Goal: Transaction & Acquisition: Book appointment/travel/reservation

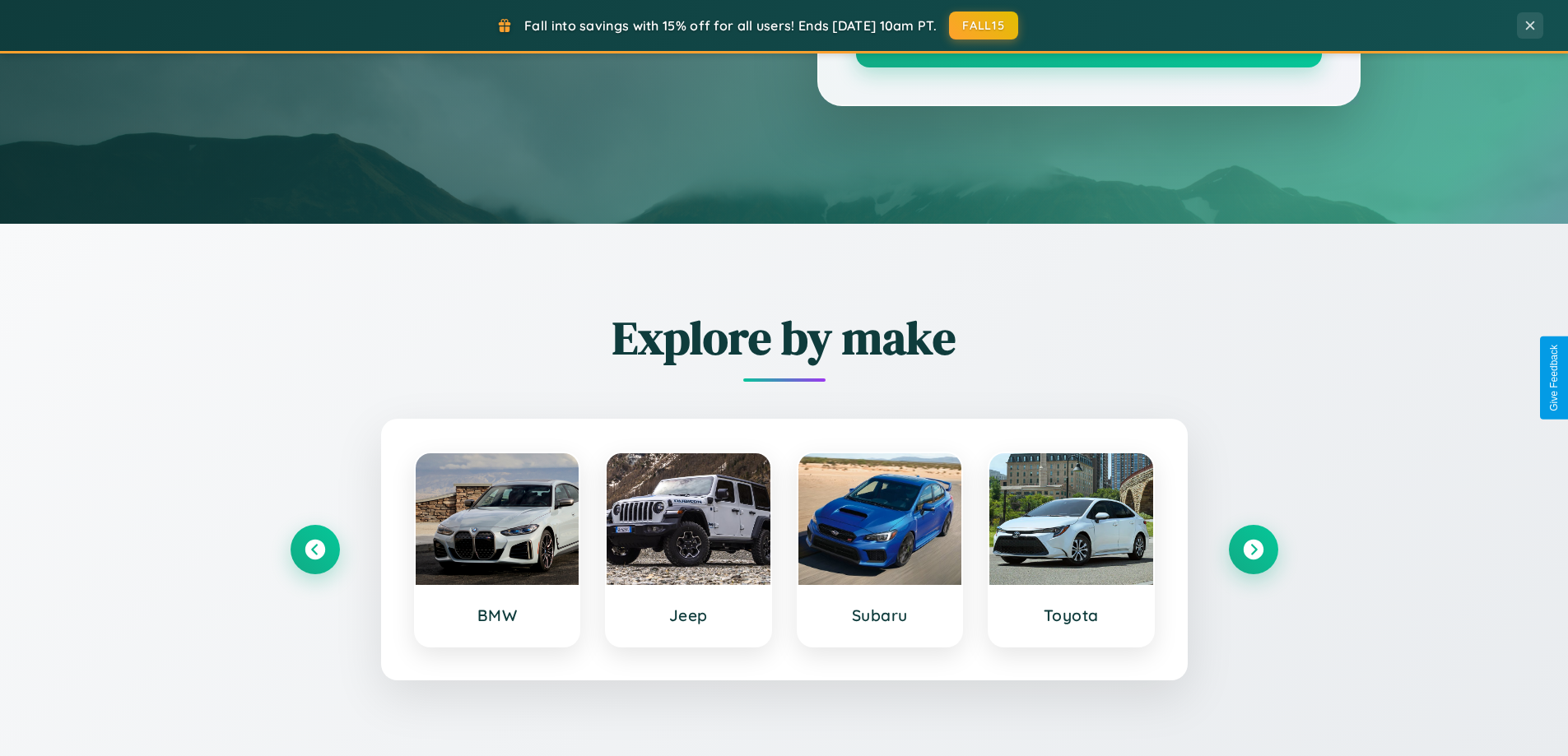
scroll to position [1132, 0]
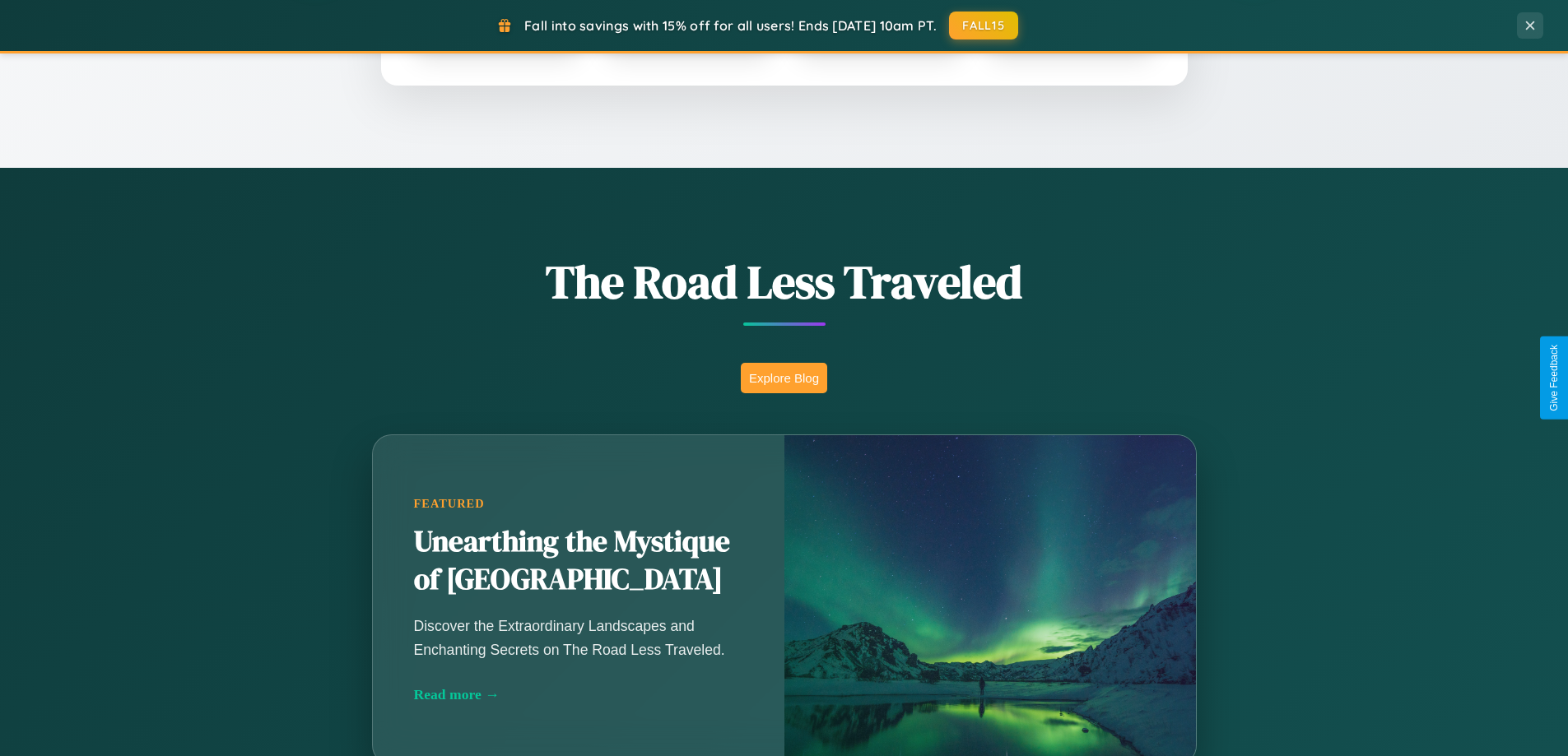
click at [784, 378] on button "Explore Blog" at bounding box center [784, 378] width 87 height 30
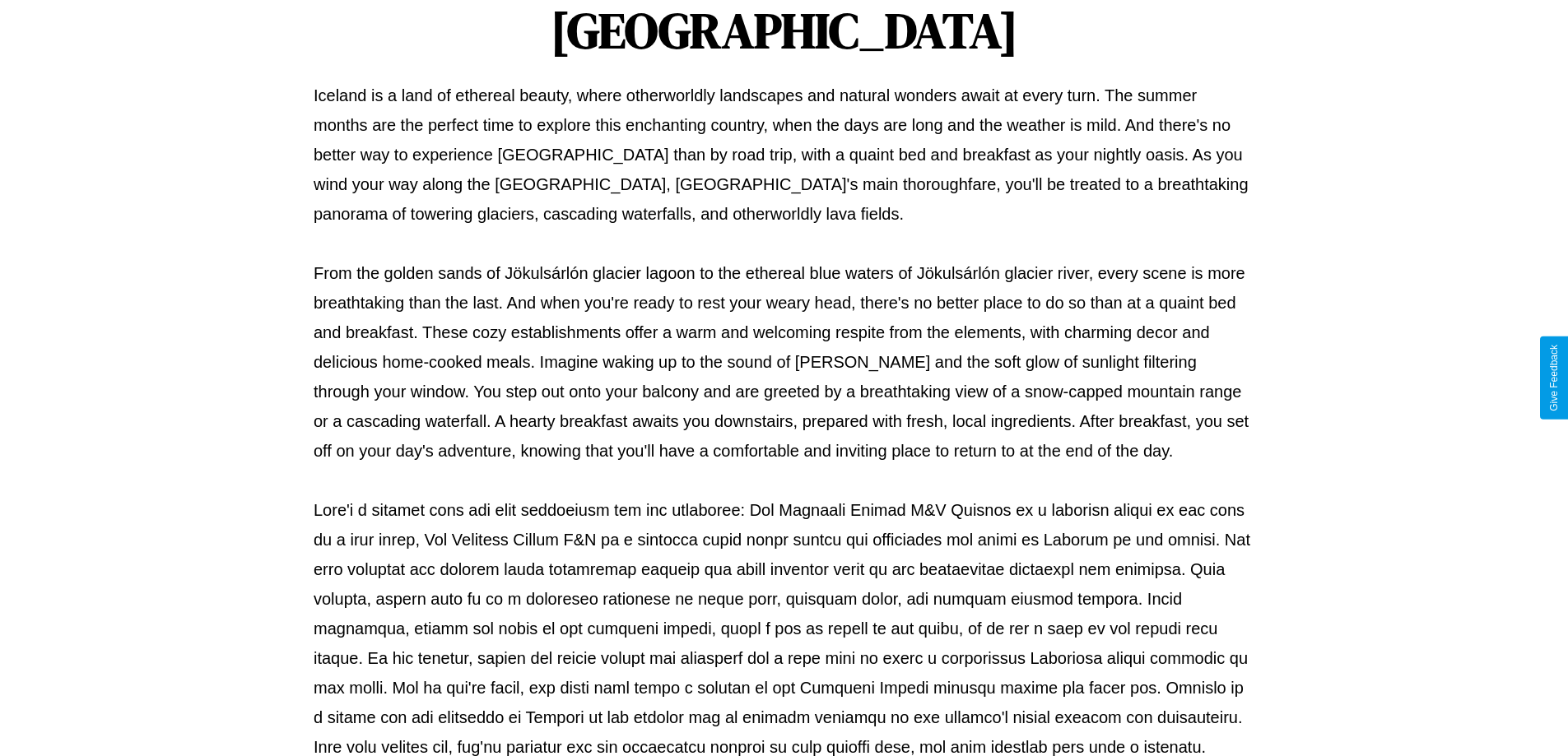
scroll to position [533, 0]
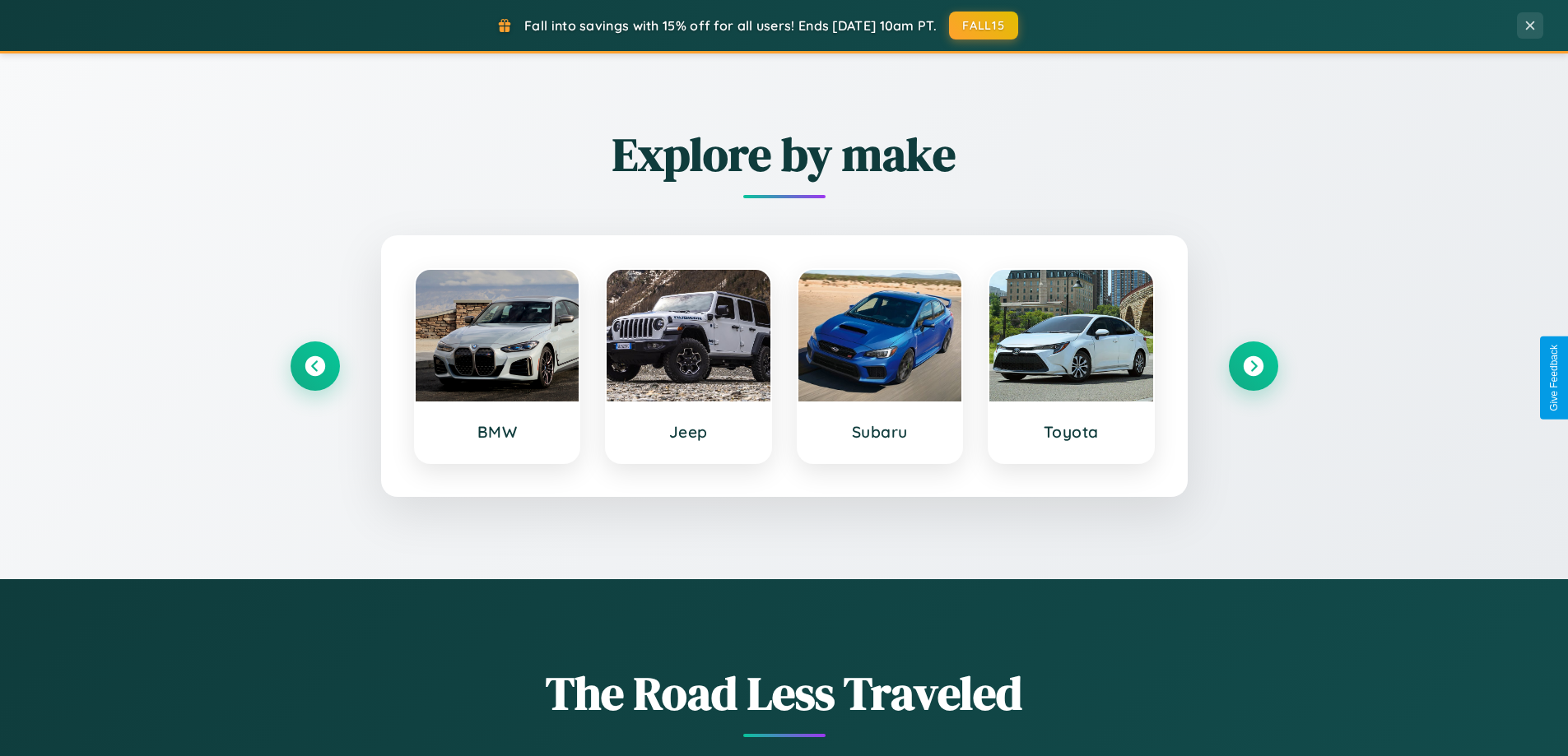
scroll to position [709, 0]
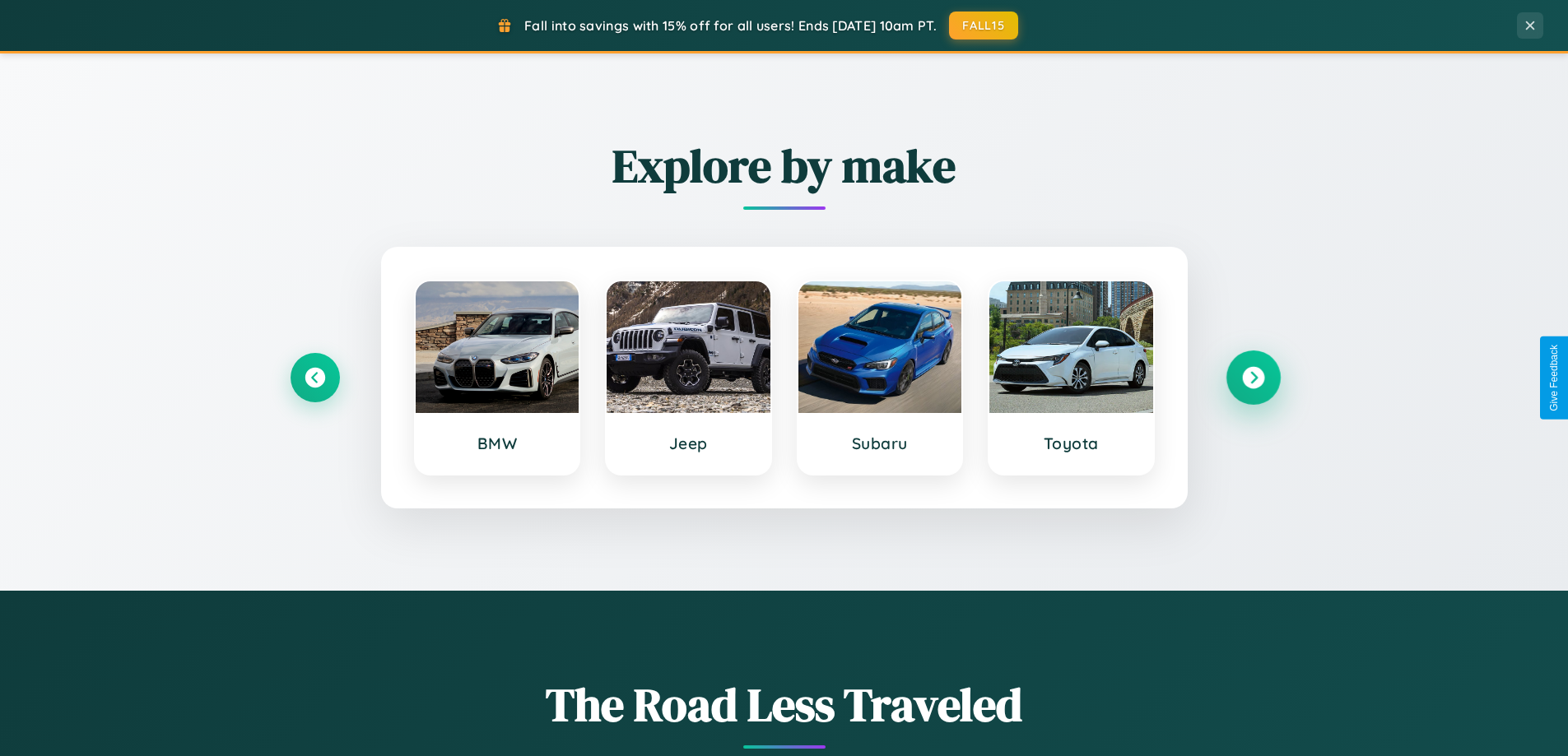
click at [1253, 378] on icon at bounding box center [1254, 378] width 22 height 22
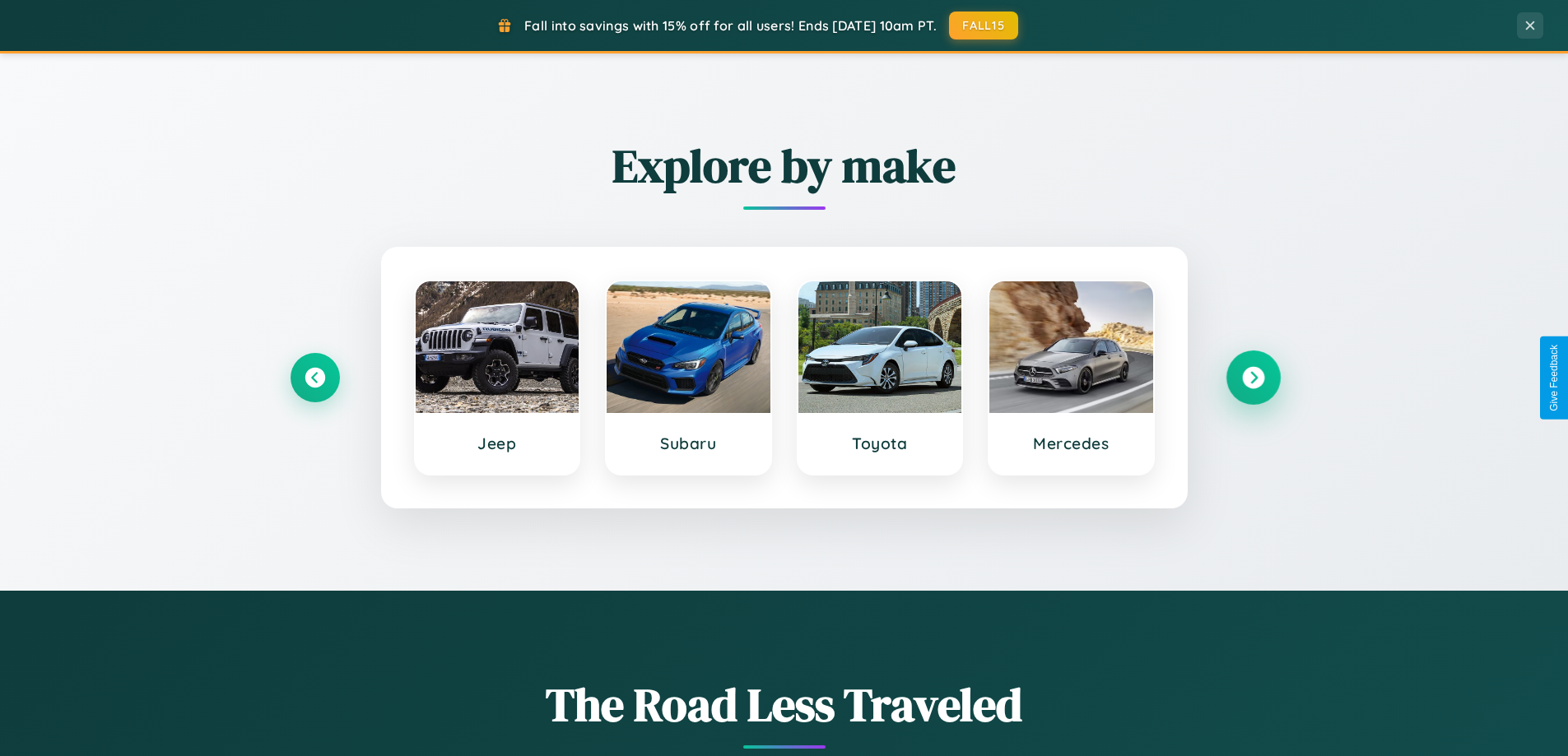
click at [1253, 378] on icon at bounding box center [1254, 378] width 22 height 22
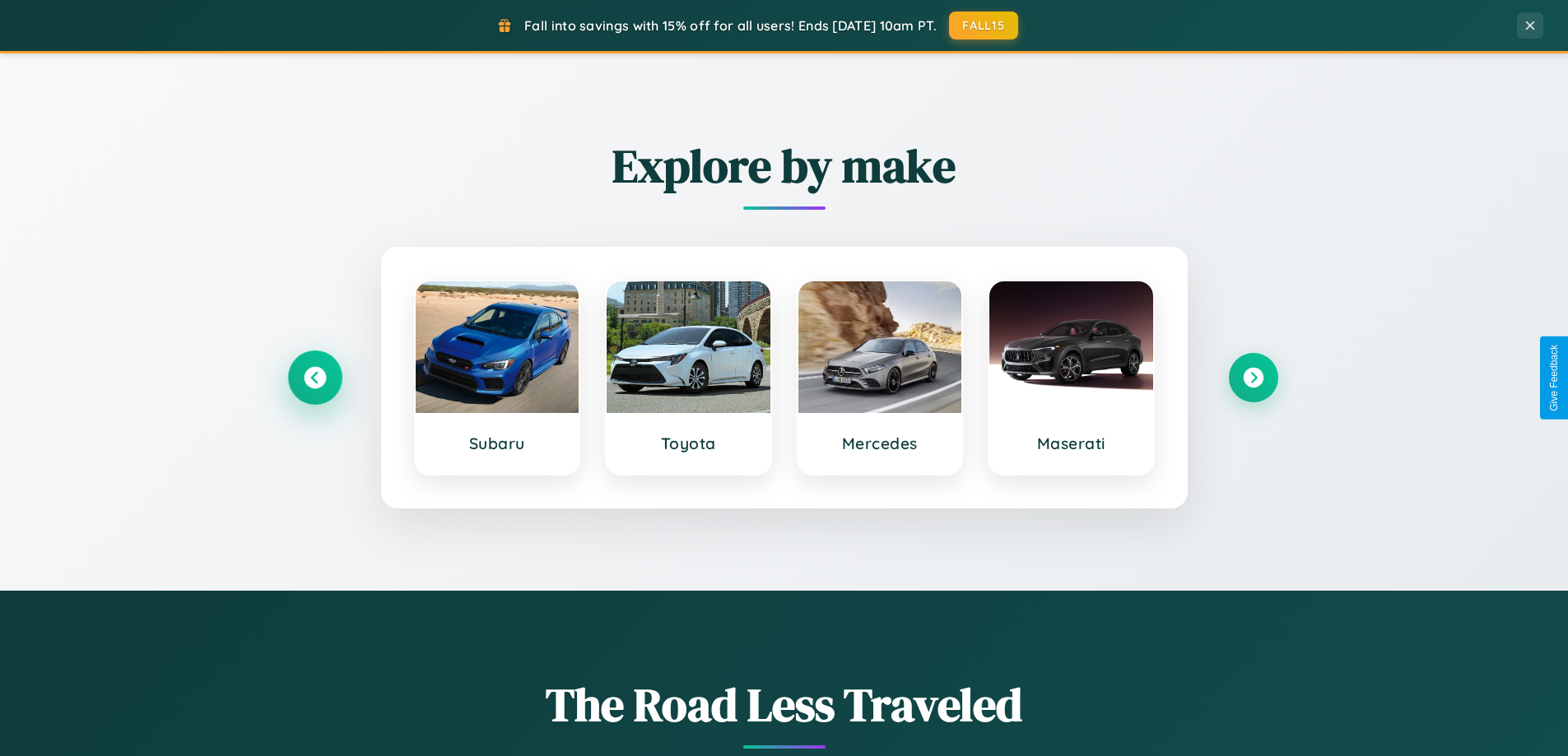
click at [314, 378] on icon at bounding box center [315, 378] width 22 height 22
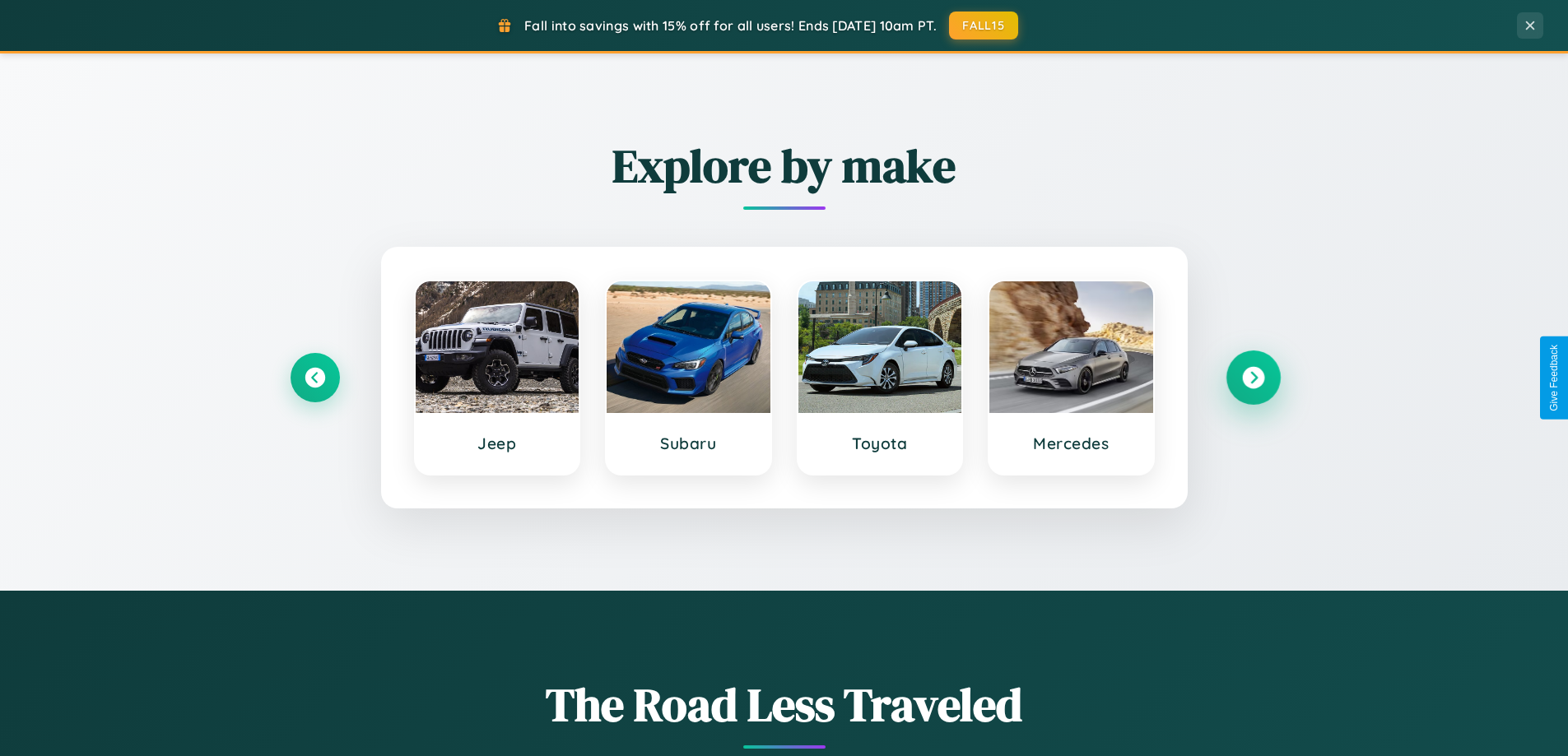
click at [1253, 378] on icon at bounding box center [1254, 378] width 22 height 22
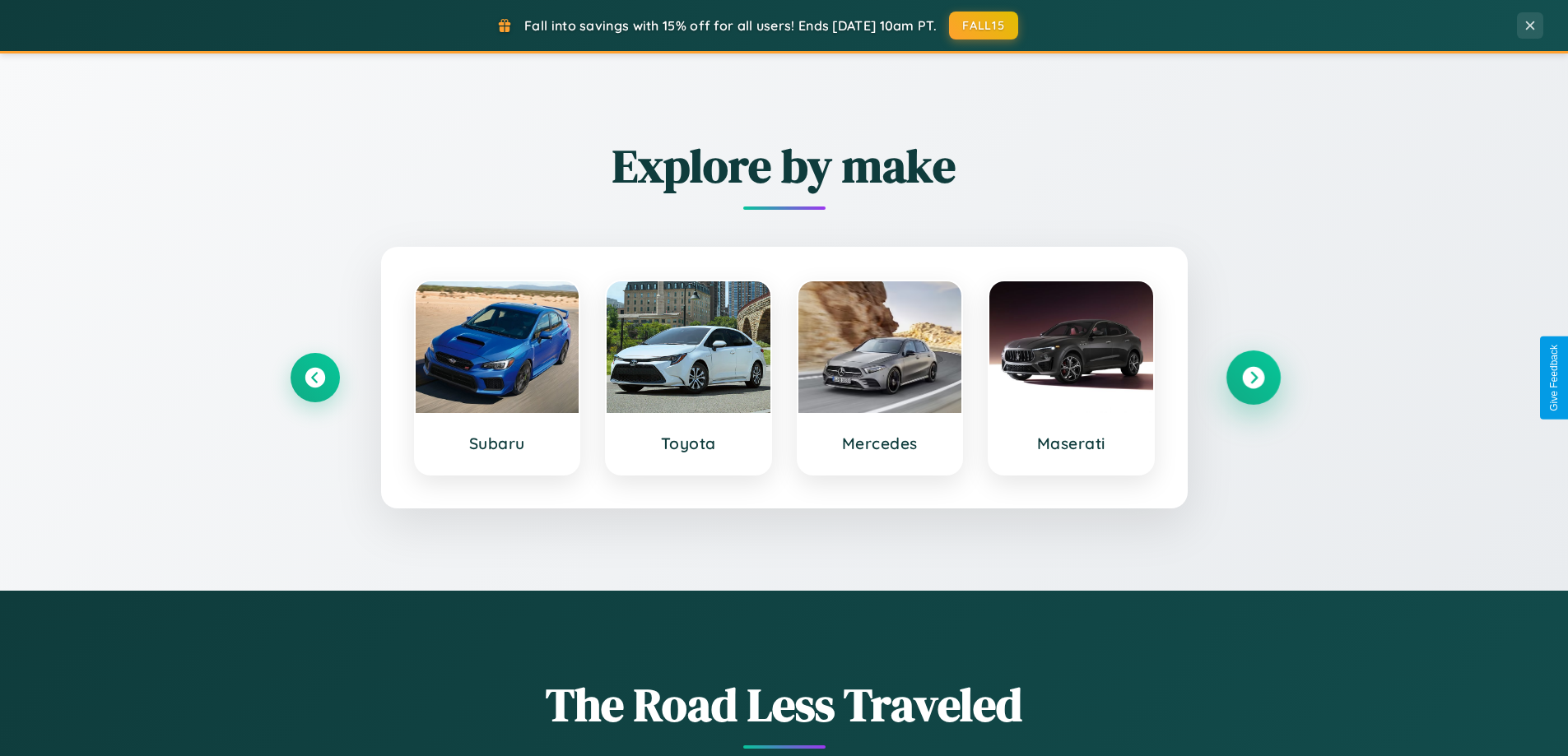
click at [1253, 378] on icon at bounding box center [1254, 378] width 22 height 22
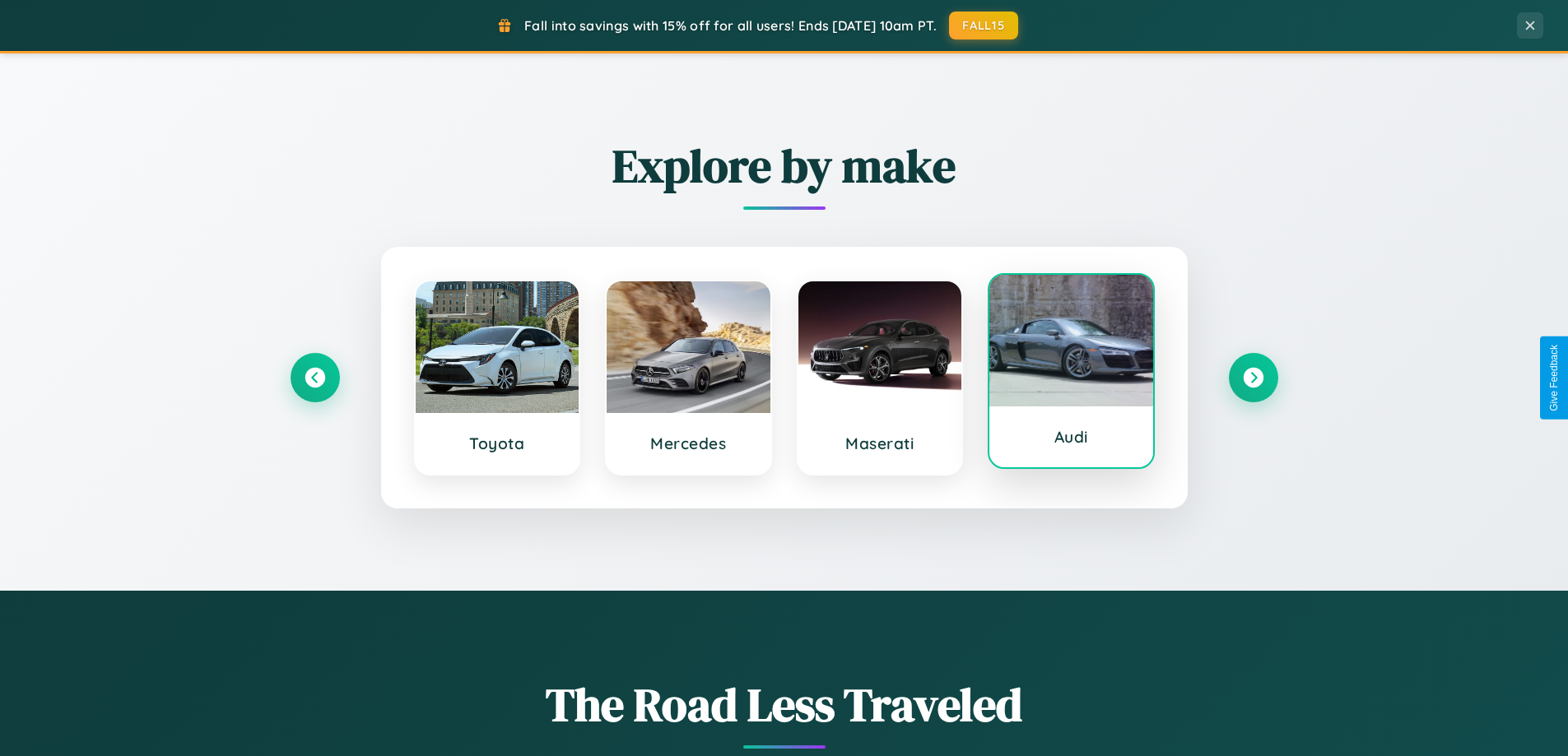
click at [1071, 378] on div at bounding box center [1070, 341] width 164 height 131
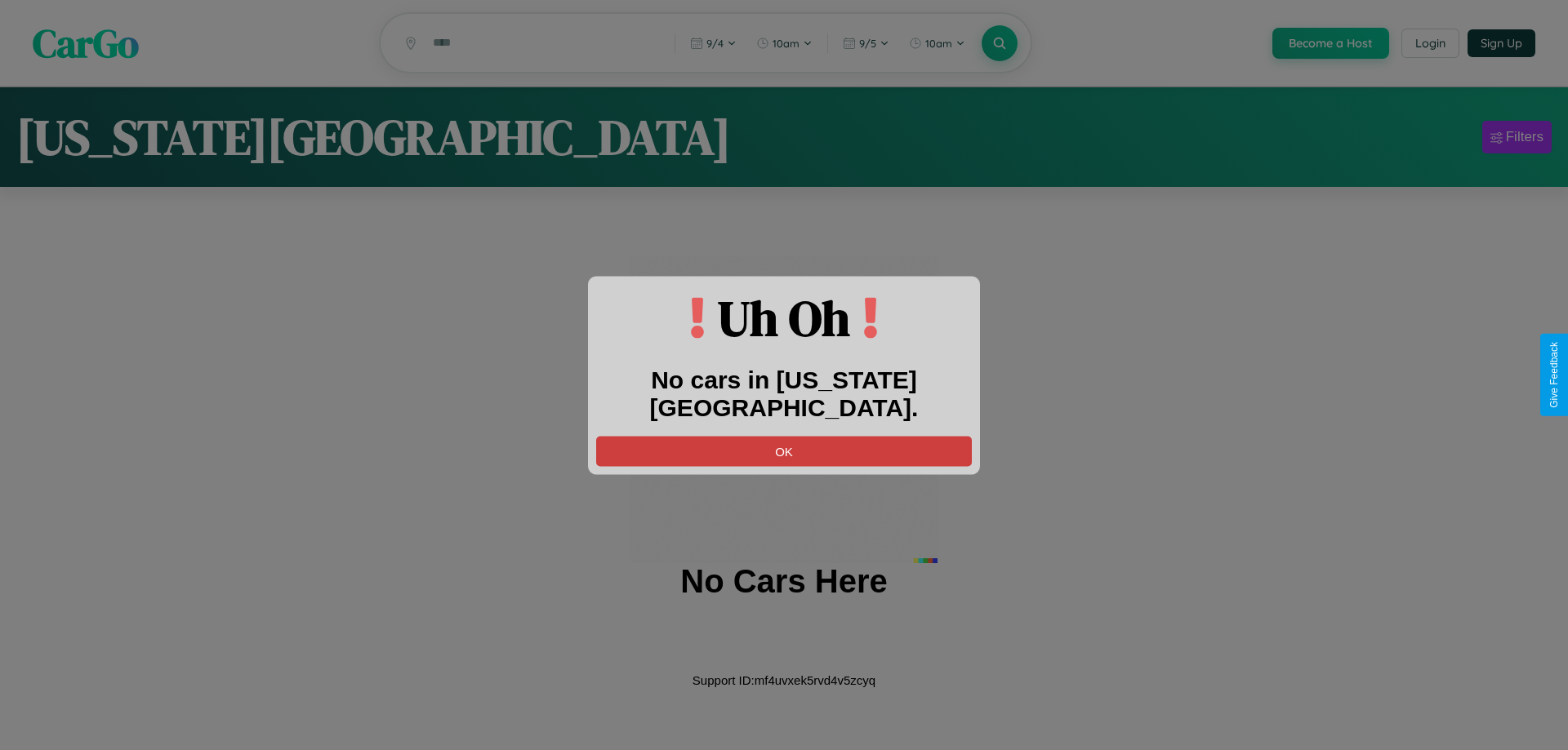
click at [784, 436] on button "OK" at bounding box center [784, 451] width 376 height 30
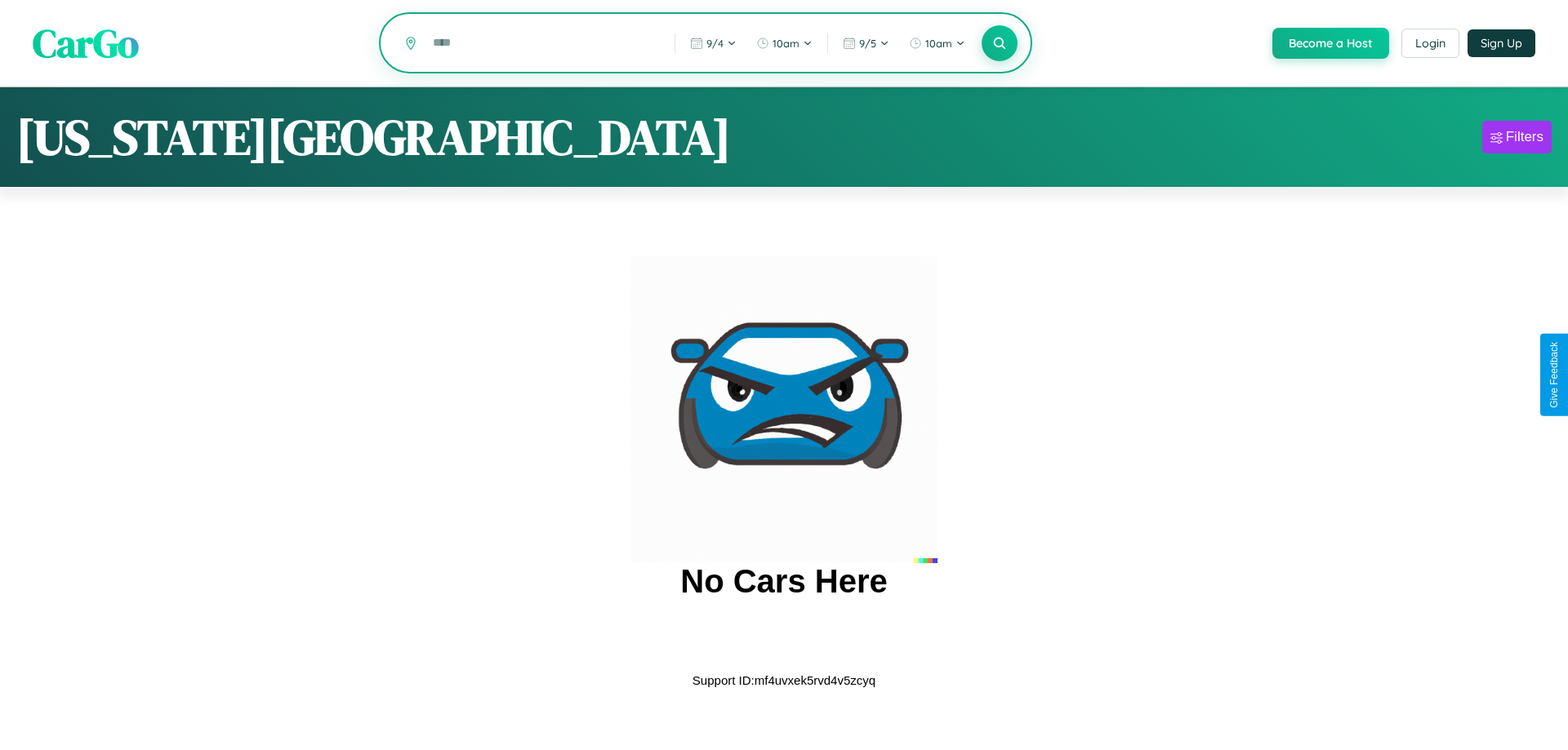
click at [541, 44] on input "text" at bounding box center [542, 42] width 233 height 28
click at [998, 44] on icon at bounding box center [999, 43] width 15 height 15
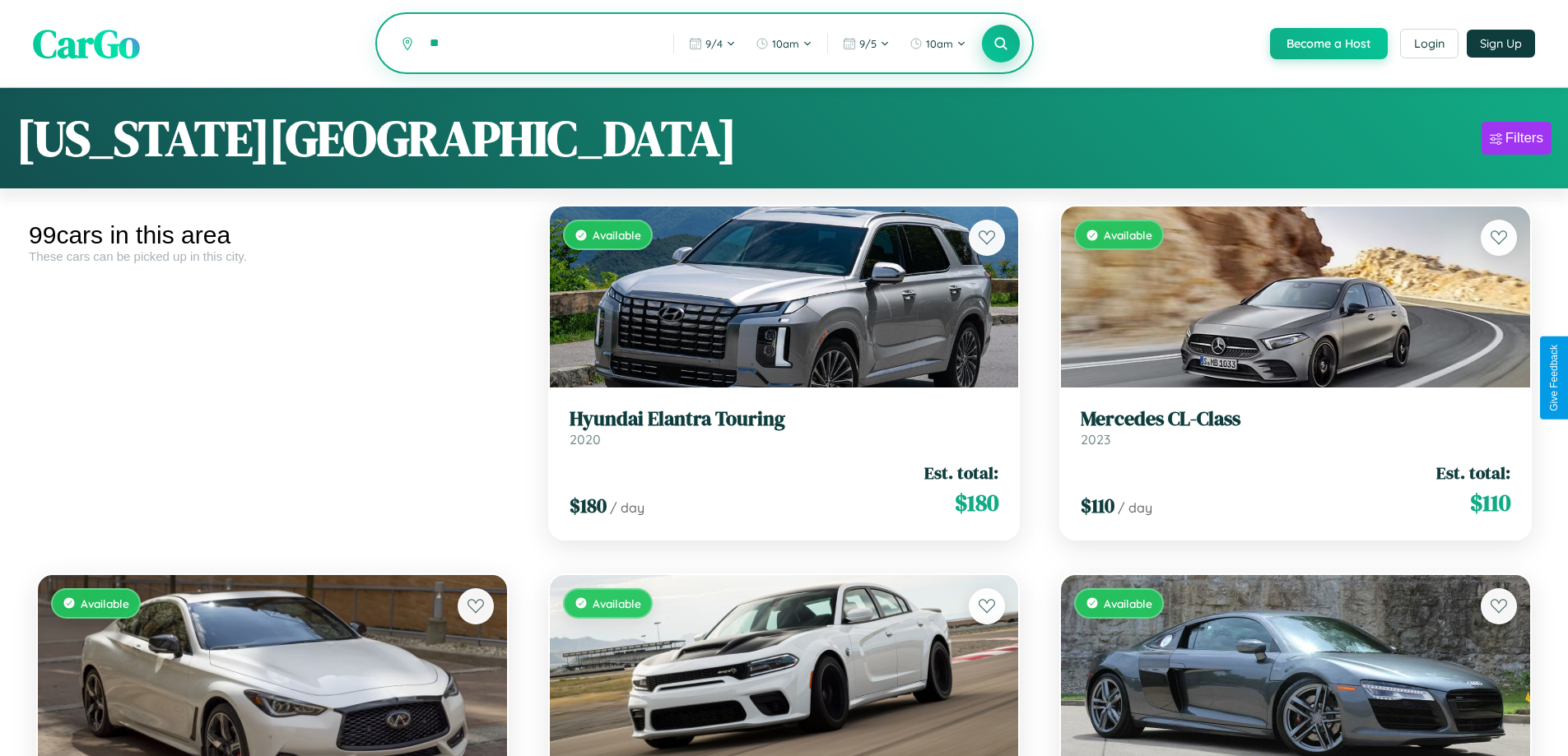
type input "*"
type input "*****"
click at [1000, 44] on icon at bounding box center [1001, 43] width 16 height 16
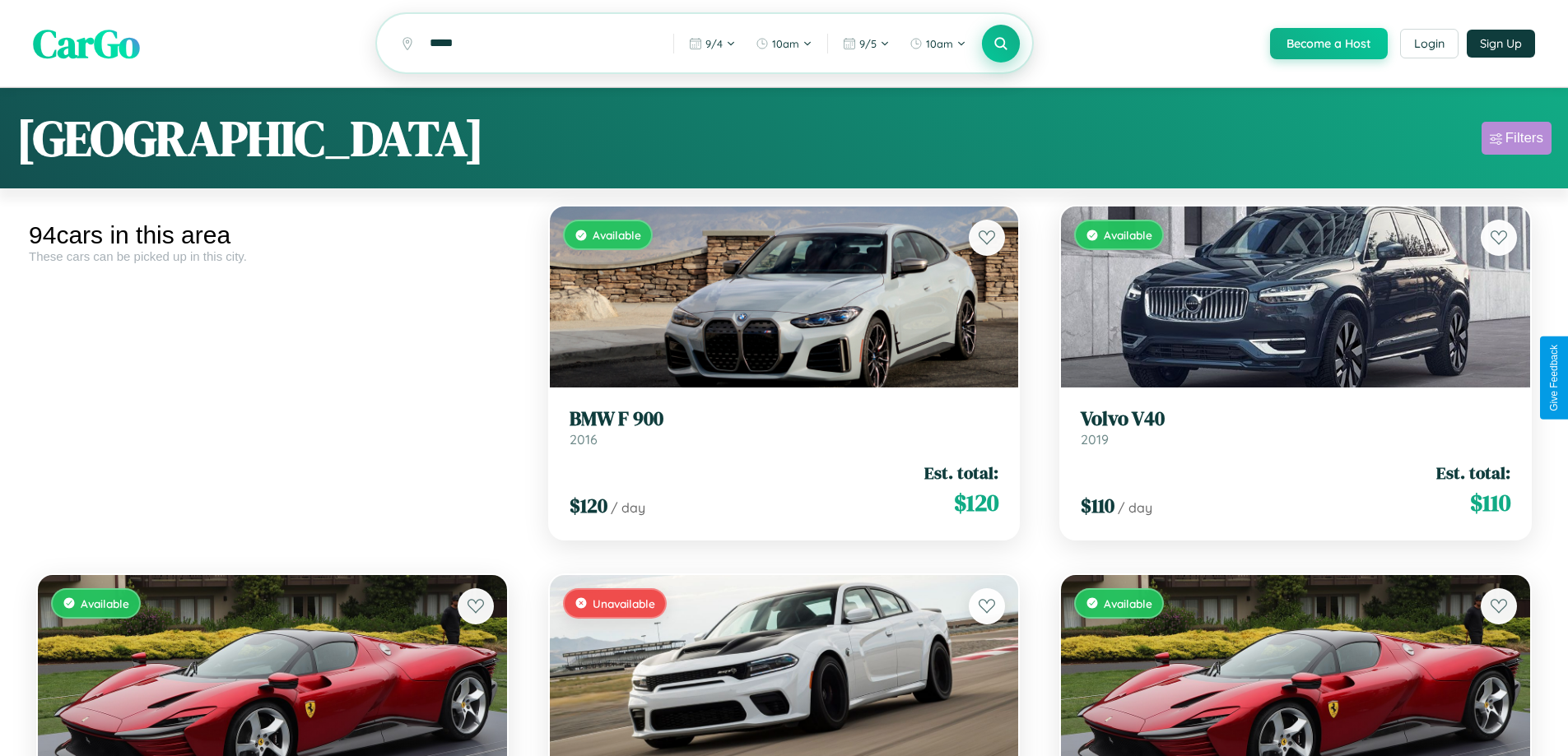
click at [1516, 141] on div "Filters" at bounding box center [1525, 138] width 38 height 16
